Goal: Task Accomplishment & Management: Use online tool/utility

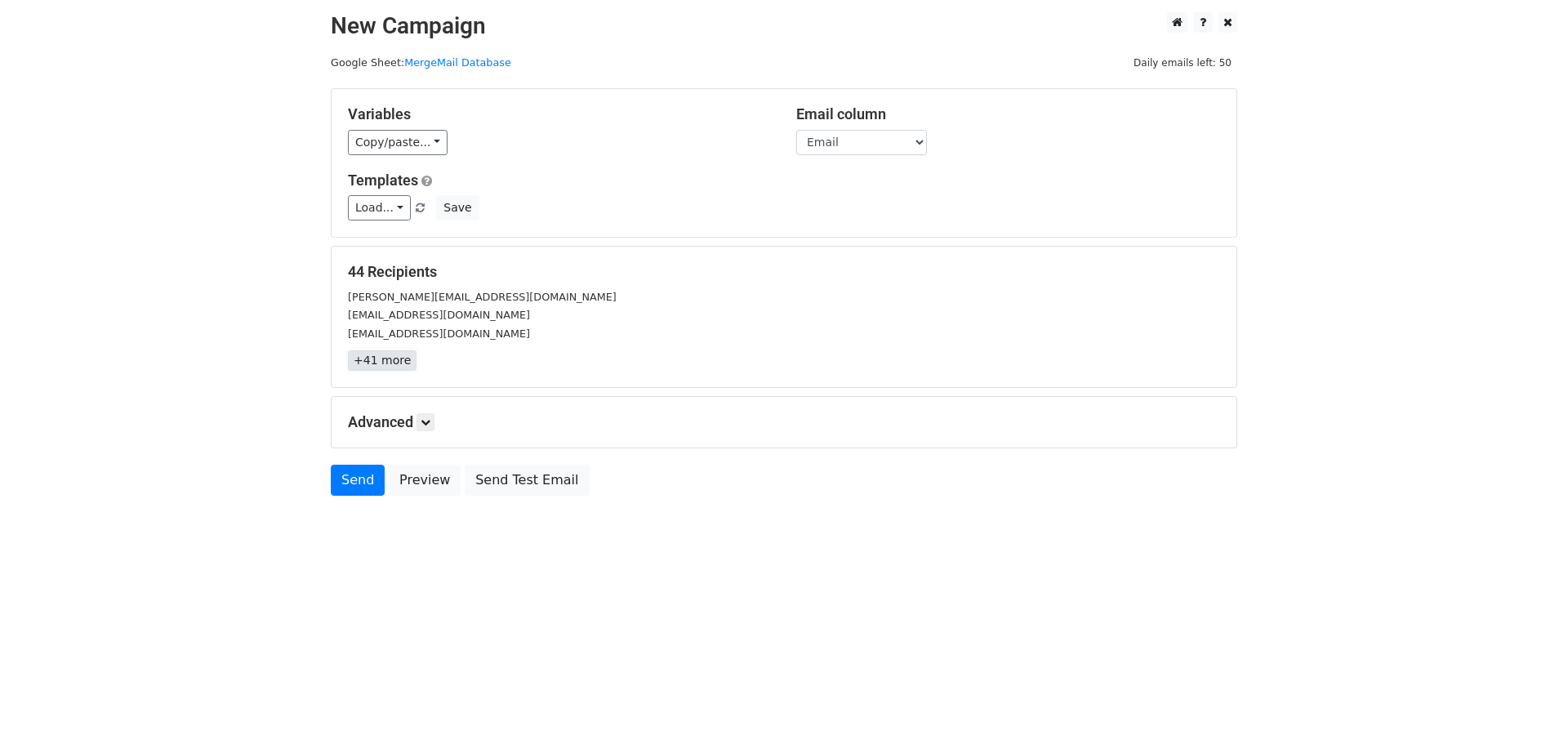
click at [390, 367] on link "+41 more" at bounding box center [382, 361] width 69 height 20
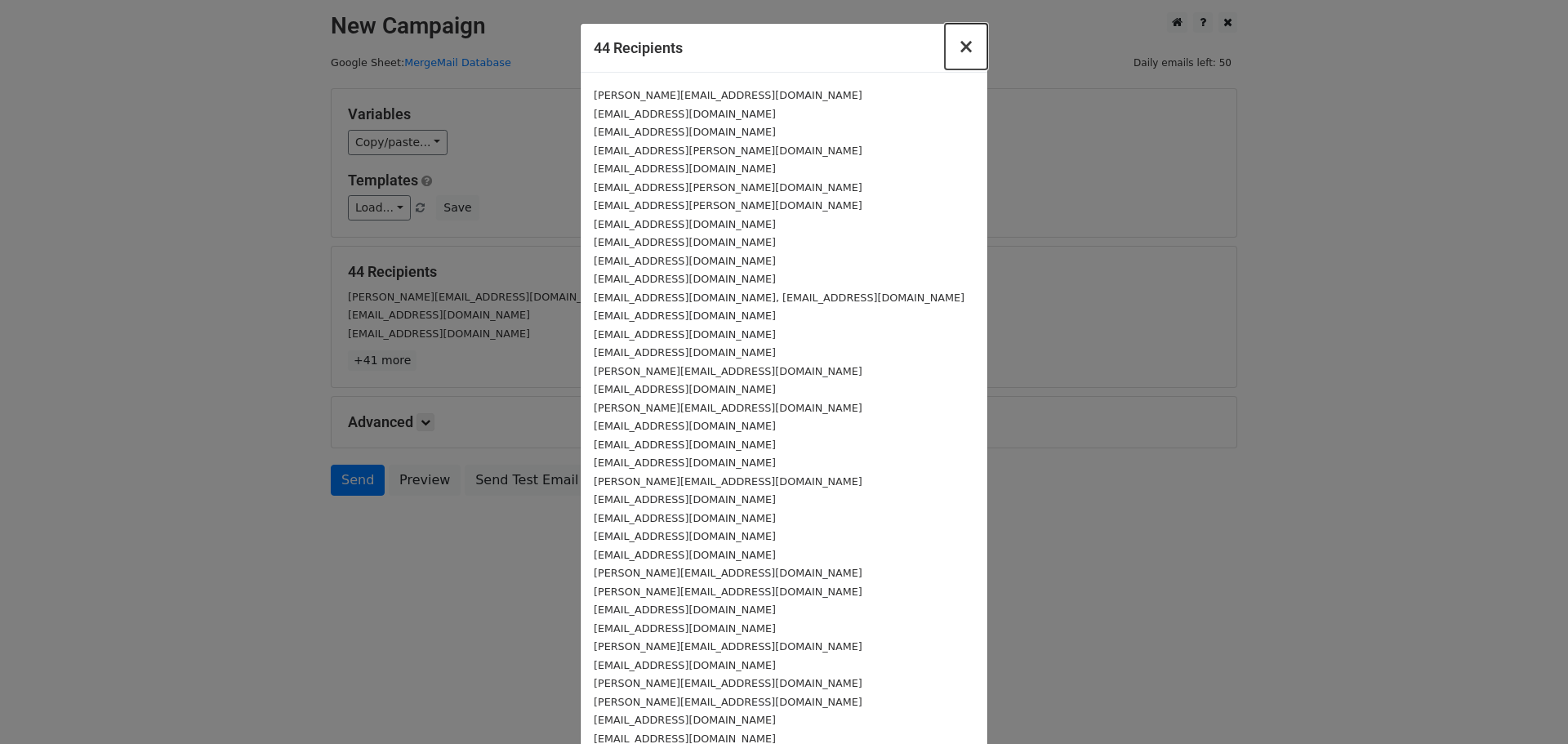
click at [958, 57] on span "×" at bounding box center [966, 46] width 17 height 23
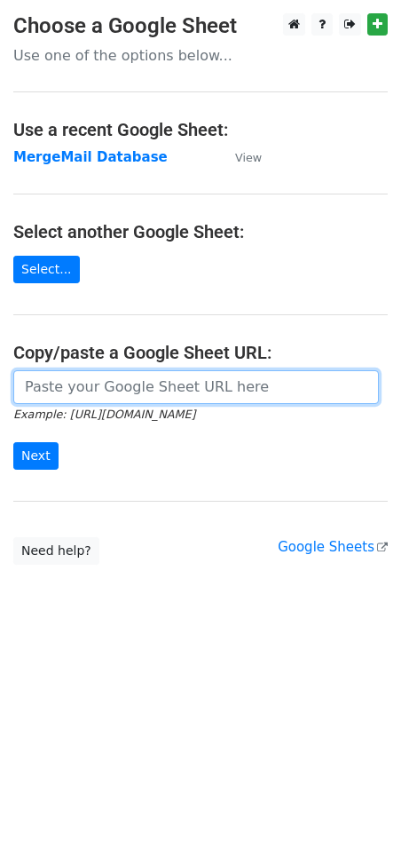
click at [72, 380] on input "url" at bounding box center [196, 387] width 366 height 34
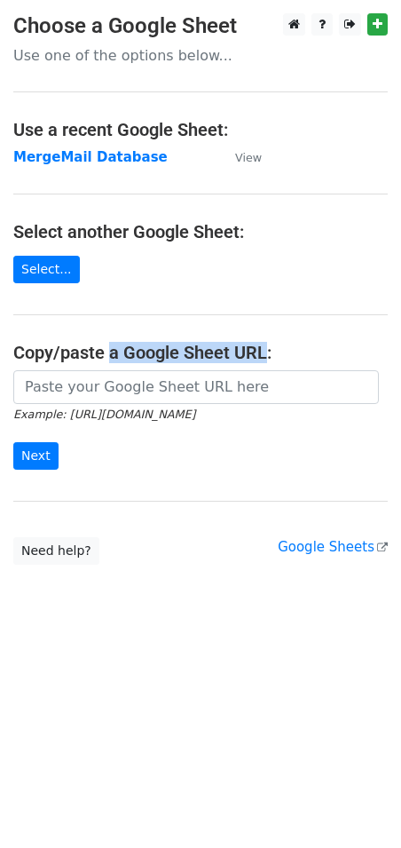
drag, startPoint x: 107, startPoint y: 347, endPoint x: 266, endPoint y: 352, distance: 159.0
click at [266, 352] on h4 "Copy/paste a Google Sheet URL:" at bounding box center [200, 352] width 375 height 21
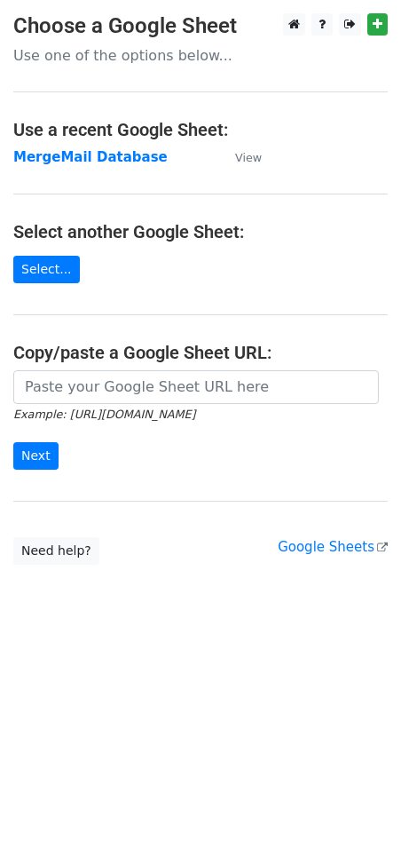
click at [273, 355] on h4 "Copy/paste a Google Sheet URL:" at bounding box center [200, 352] width 375 height 21
click at [115, 339] on main "Choose a Google Sheet Use one of the options below... Use a recent Google Sheet…" at bounding box center [200, 288] width 401 height 551
click at [55, 155] on strong "MergeMail Database" at bounding box center [90, 157] width 154 height 16
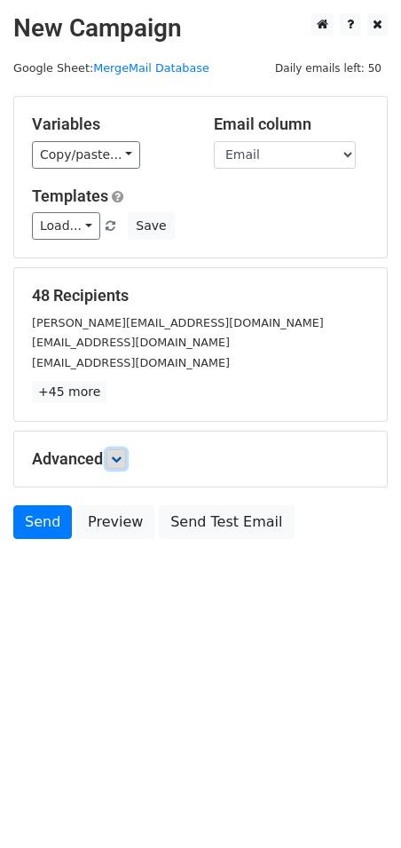
click at [122, 456] on icon at bounding box center [116, 459] width 11 height 11
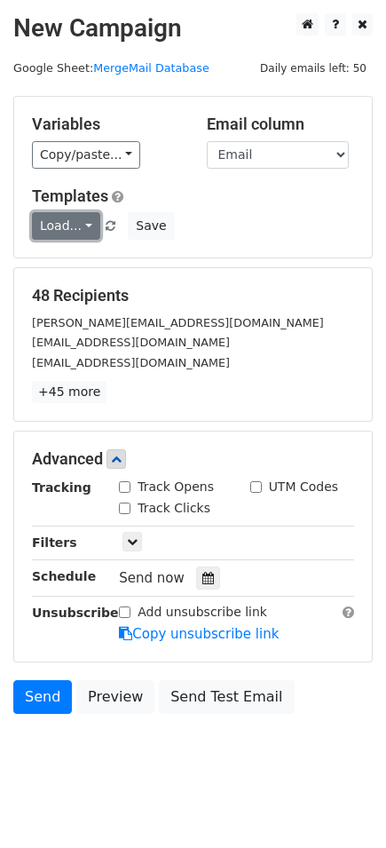
click at [64, 225] on link "Load..." at bounding box center [66, 226] width 68 height 28
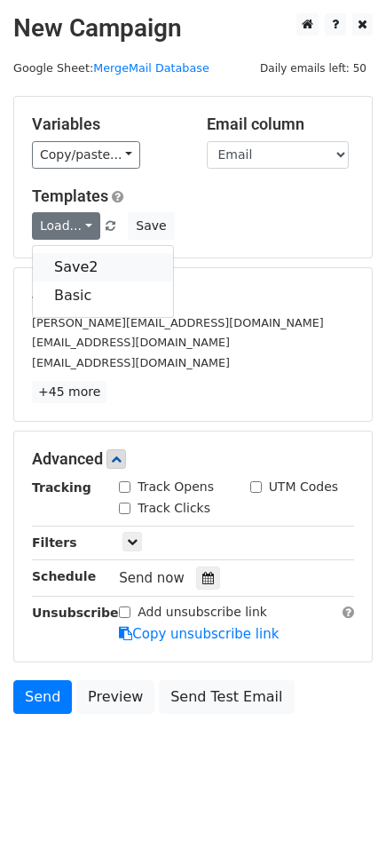
click at [80, 264] on link "Save2" at bounding box center [103, 267] width 140 height 28
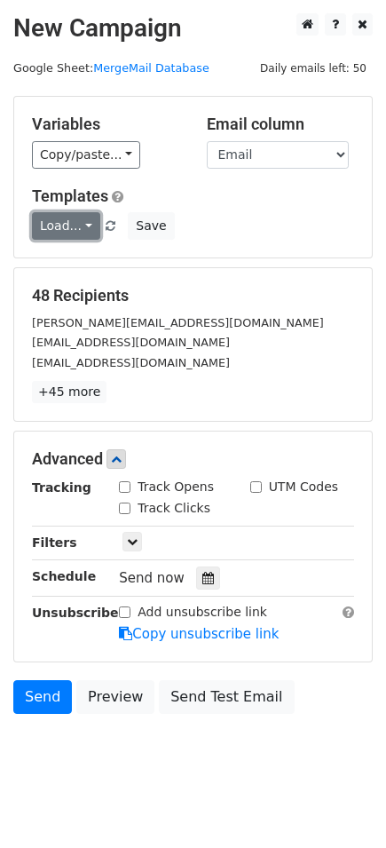
click at [73, 219] on link "Load..." at bounding box center [66, 226] width 68 height 28
click at [75, 288] on link "Basic" at bounding box center [103, 295] width 140 height 28
drag, startPoint x: 67, startPoint y: 226, endPoint x: 36, endPoint y: 258, distance: 44.6
click at [36, 258] on div "Variables Copy/paste... {{First Name}} {{Email}} {{Company}} Email column First…" at bounding box center [192, 177] width 359 height 162
click at [48, 229] on link "Load..." at bounding box center [66, 226] width 68 height 28
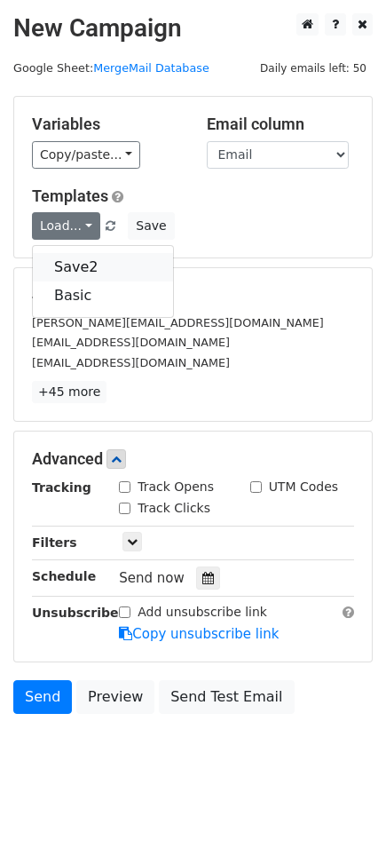
click at [68, 262] on link "Save2" at bounding box center [103, 267] width 140 height 28
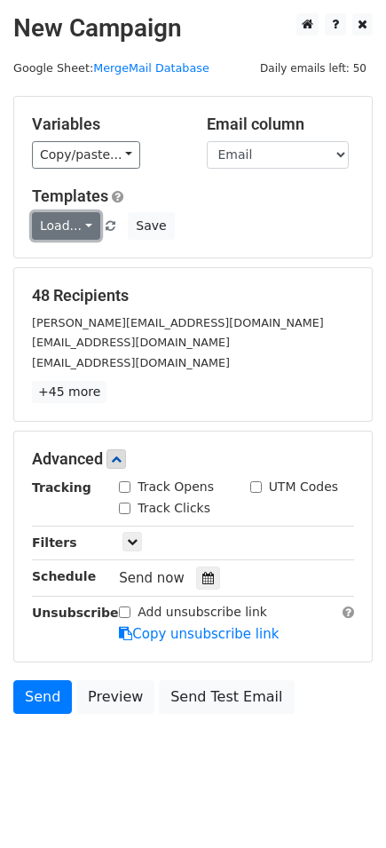
click at [59, 227] on link "Load..." at bounding box center [66, 226] width 68 height 28
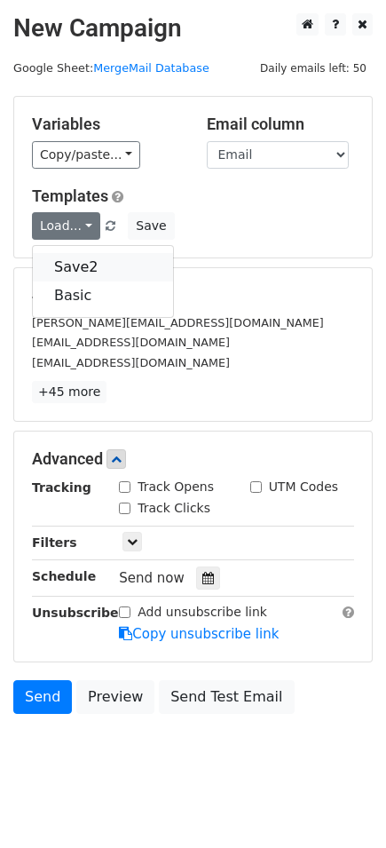
click at [73, 267] on link "Save2" at bounding box center [103, 267] width 140 height 28
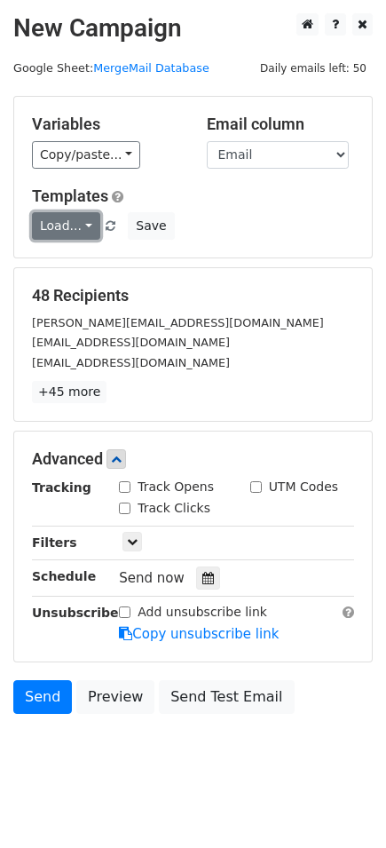
click at [64, 232] on link "Load..." at bounding box center [66, 226] width 68 height 28
click at [71, 281] on link "Basic" at bounding box center [103, 295] width 140 height 28
